Goal: Find specific page/section: Find specific page/section

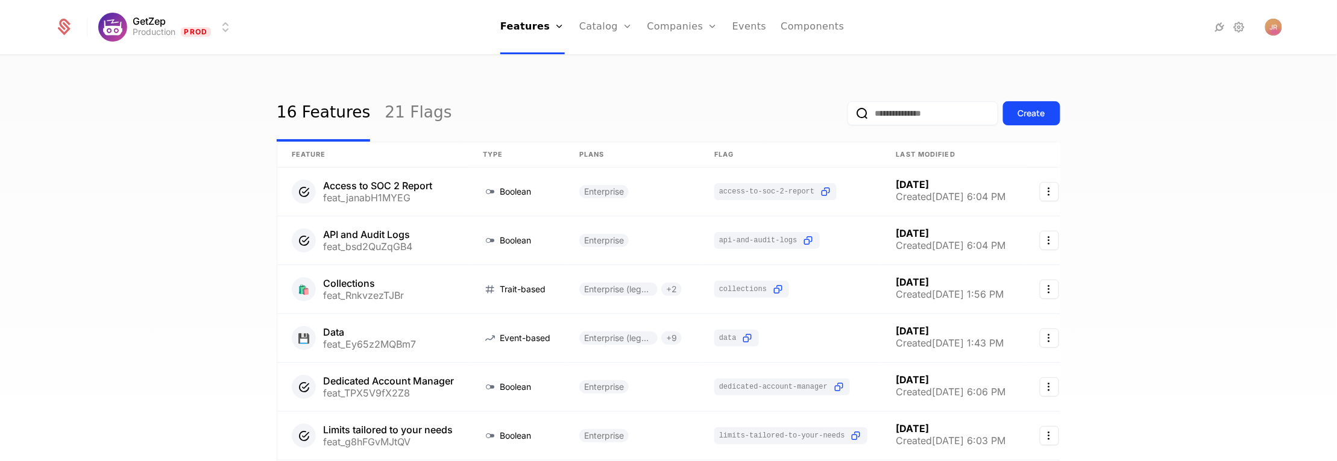
click at [676, 64] on link "Companies" at bounding box center [689, 59] width 55 height 10
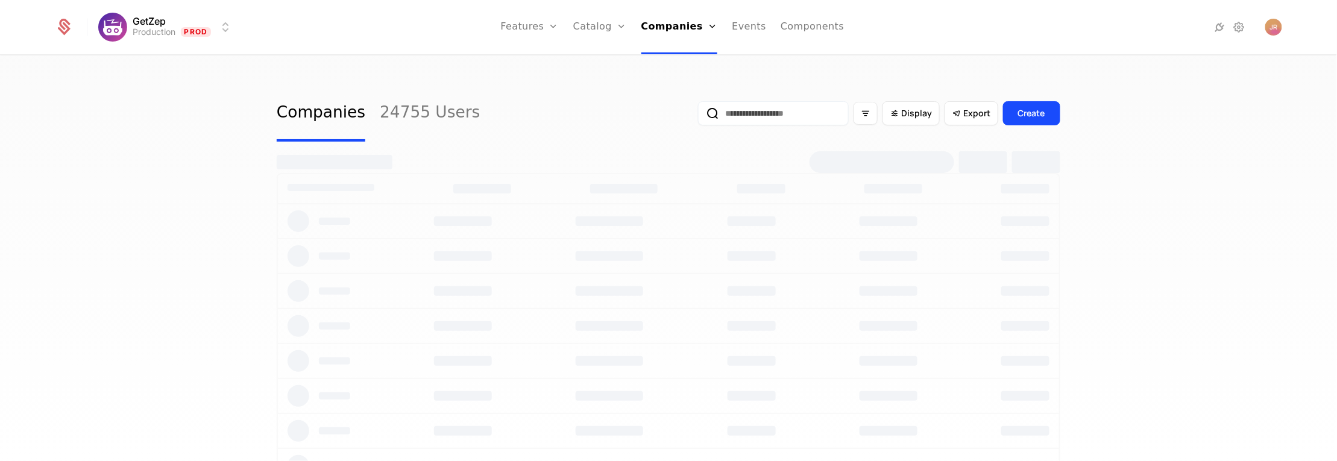
click at [769, 107] on input "email" at bounding box center [773, 113] width 151 height 24
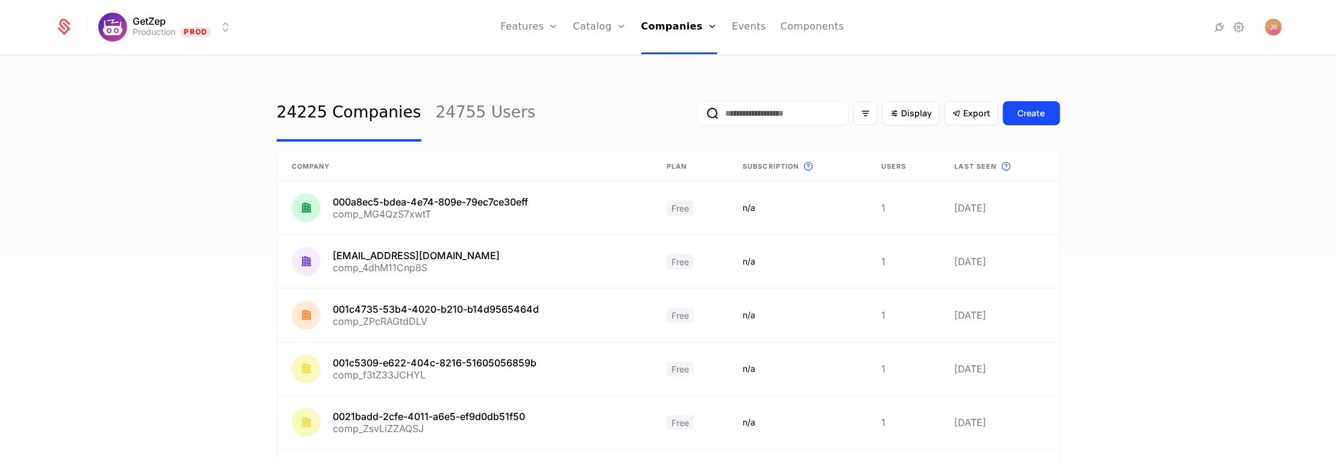
type input "****"
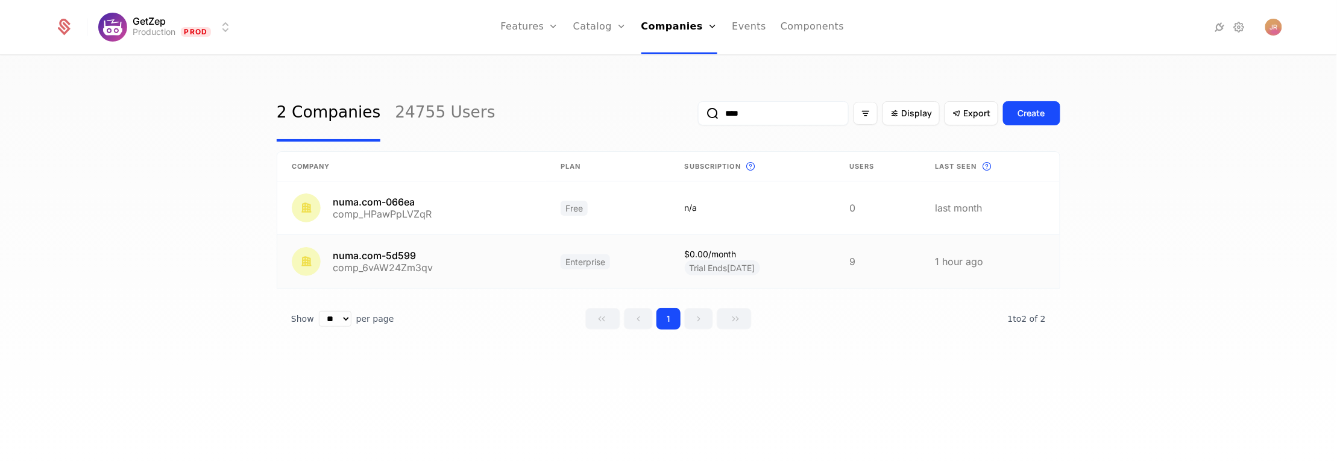
click at [394, 259] on link at bounding box center [411, 261] width 269 height 53
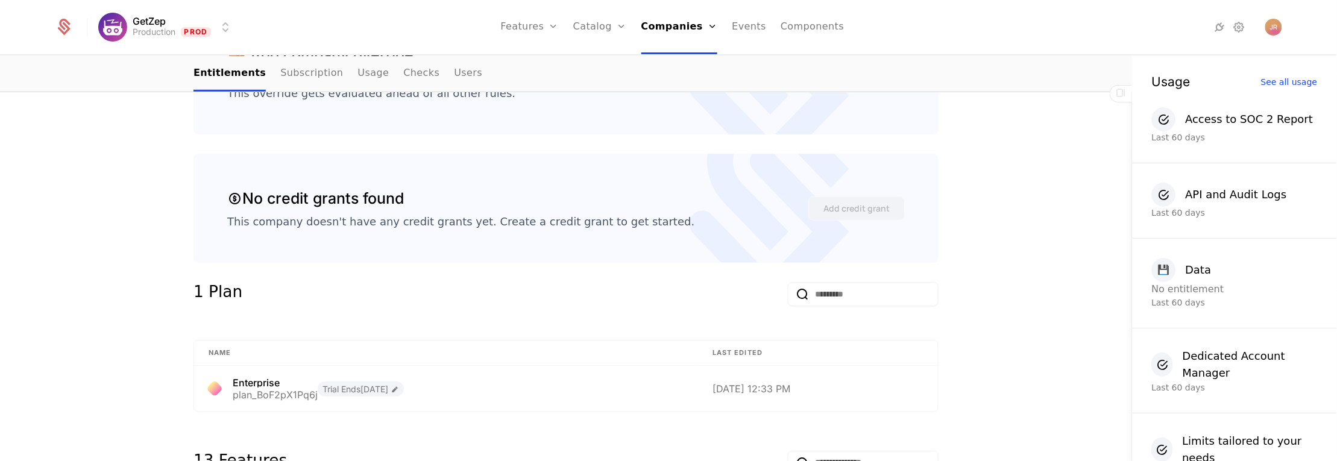
scroll to position [374, 0]
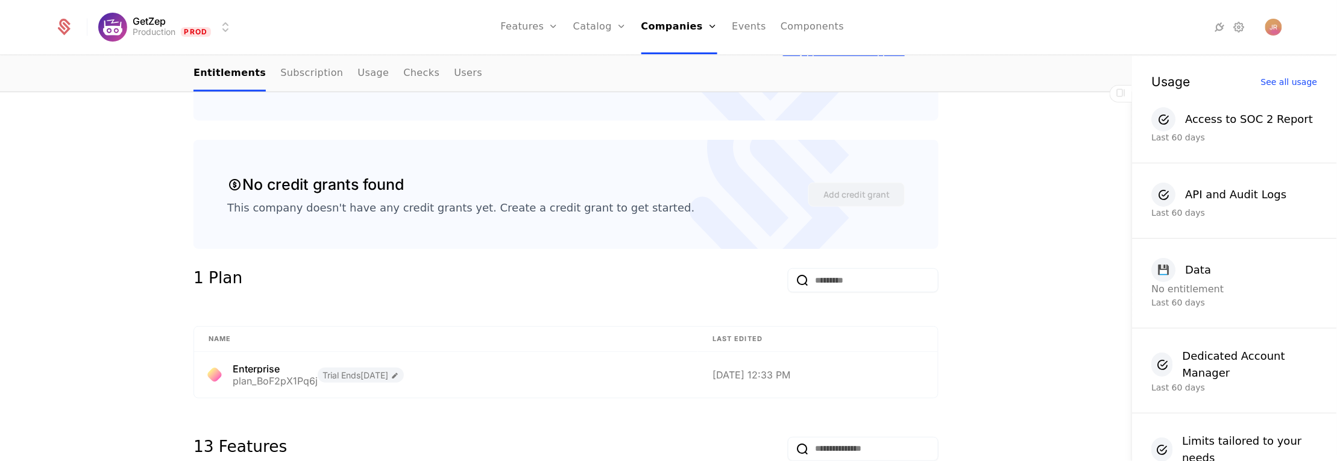
click at [993, 247] on div "Overview All meta Name numa.com-5d599 Schematic ID comp_6vAW24Zm3qv Updated at …" at bounding box center [566, 463] width 1132 height 1269
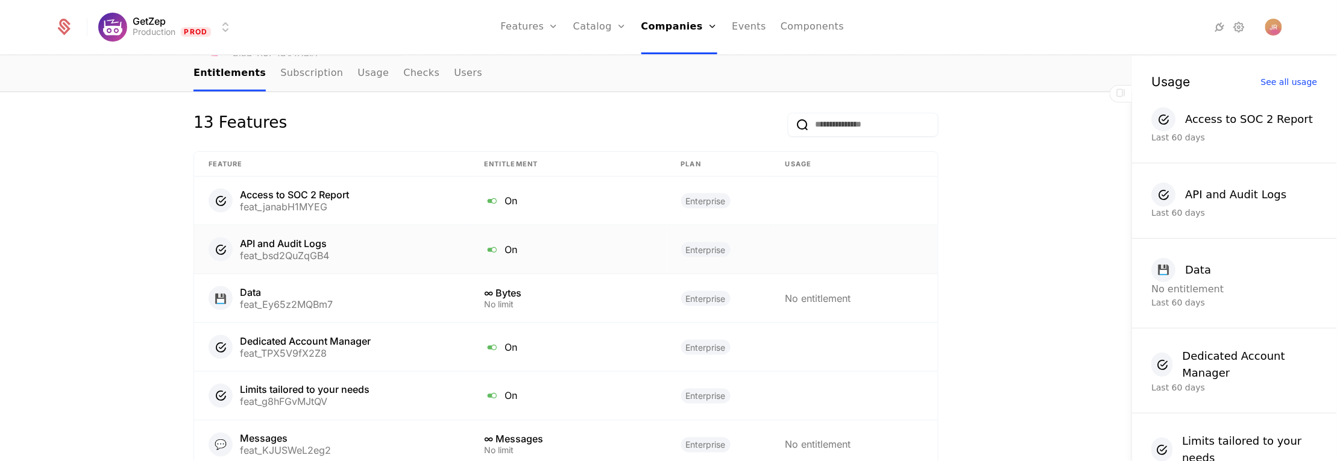
scroll to position [748, 0]
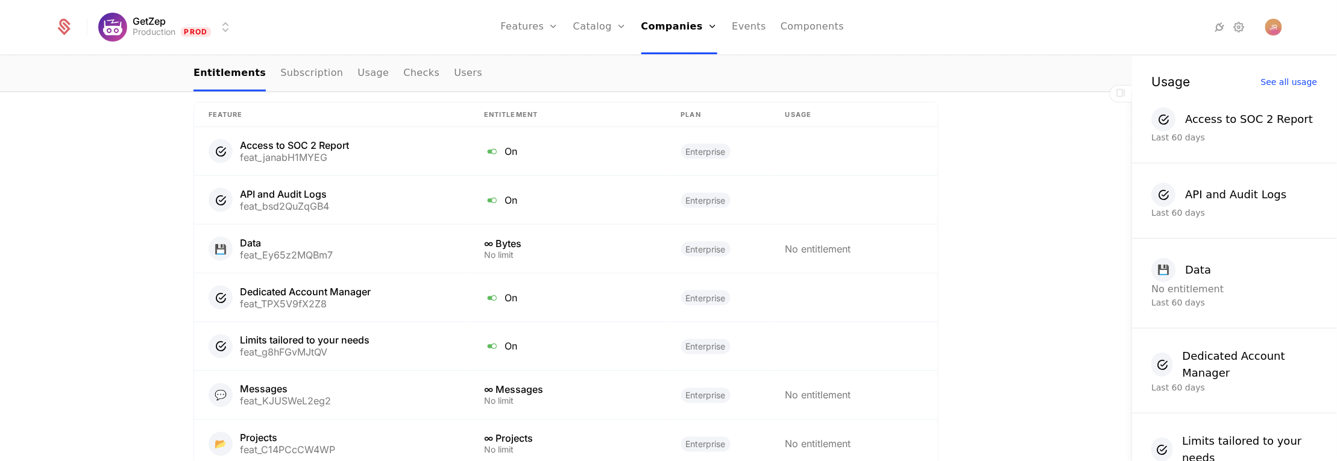
click at [95, 210] on div "Overview All meta Name numa.com-5d599 Schematic ID comp_6vAW24Zm3qv Updated at …" at bounding box center [566, 89] width 1132 height 1269
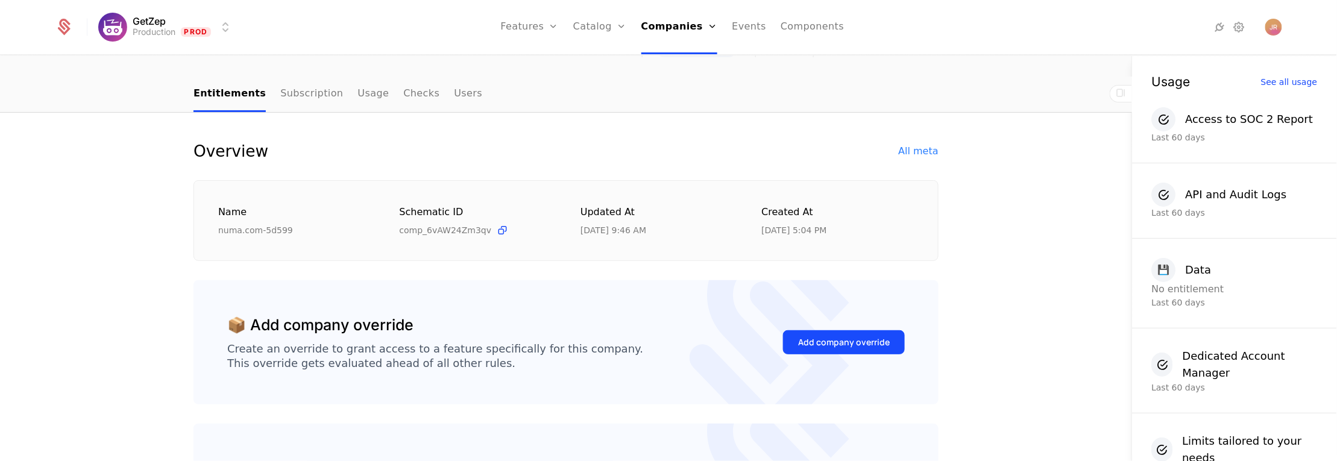
scroll to position [0, 0]
